Goal: Task Accomplishment & Management: Manage account settings

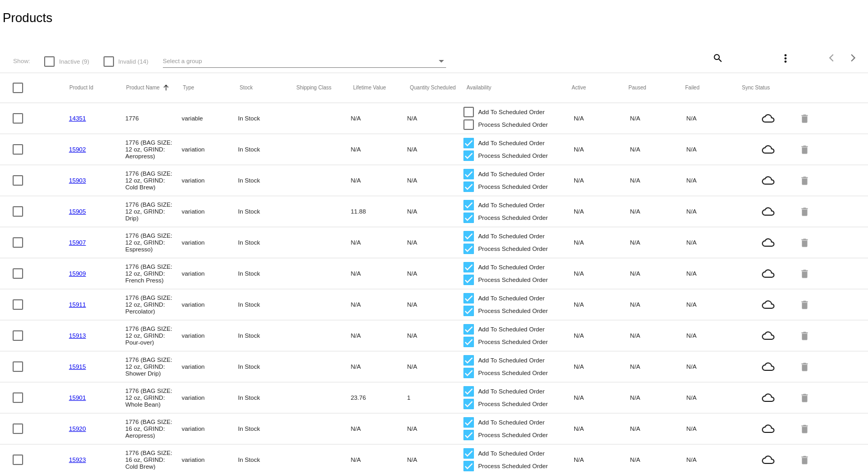
click at [780, 58] on mat-icon "more_vert" at bounding box center [786, 58] width 13 height 13
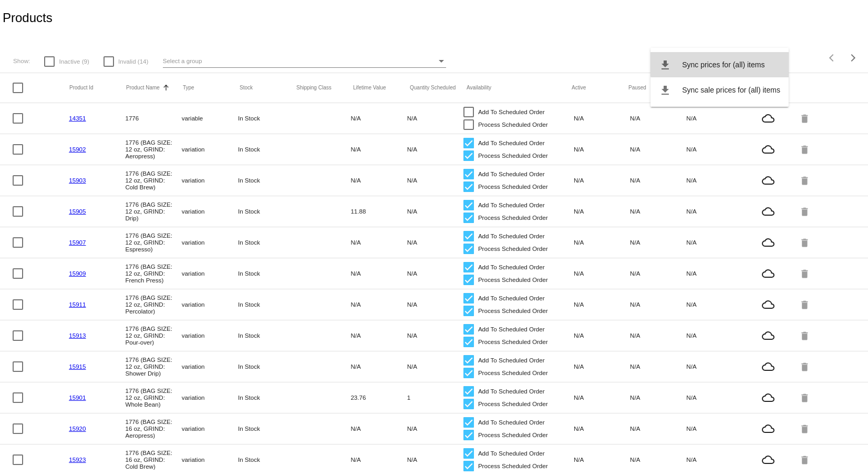
click at [753, 60] on span "Sync prices for (all) items" at bounding box center [723, 64] width 83 height 8
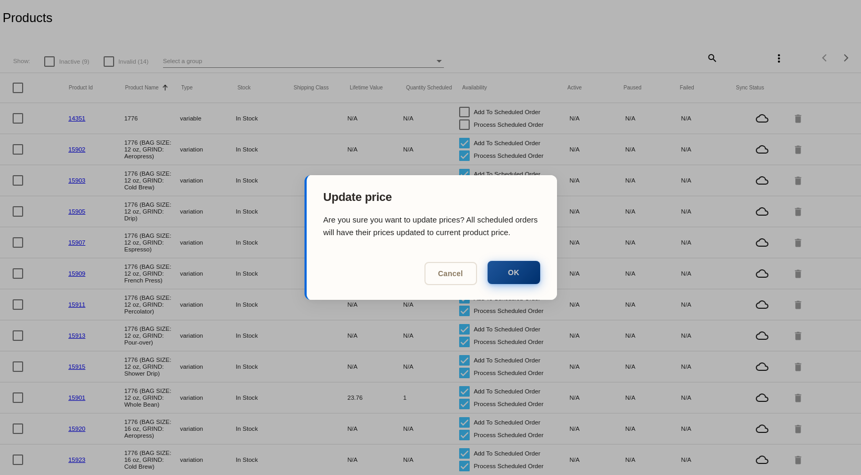
click at [531, 268] on button "OK" at bounding box center [513, 272] width 53 height 23
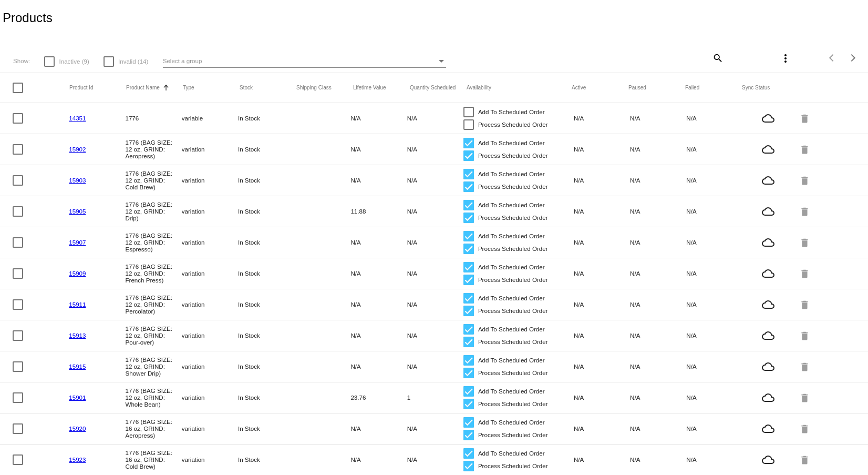
click at [780, 57] on mat-icon "more_vert" at bounding box center [786, 58] width 13 height 13
click at [742, 89] on span "Sync sale prices for (all) items" at bounding box center [731, 90] width 98 height 8
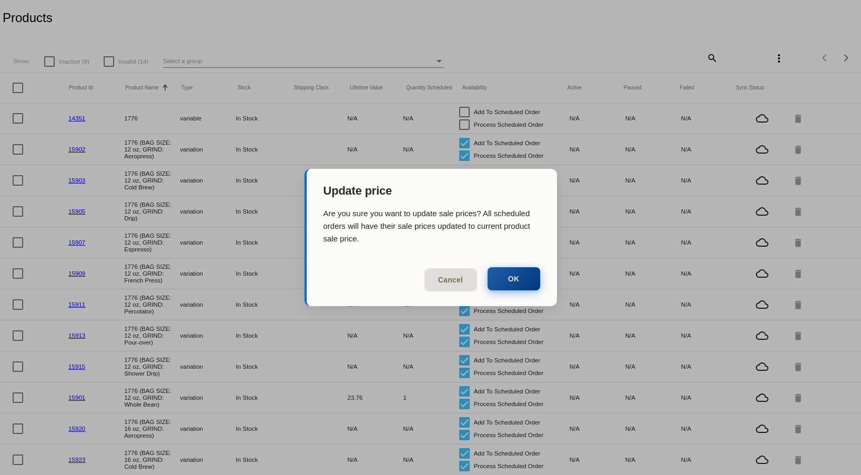
click at [512, 284] on button "OK" at bounding box center [513, 278] width 53 height 23
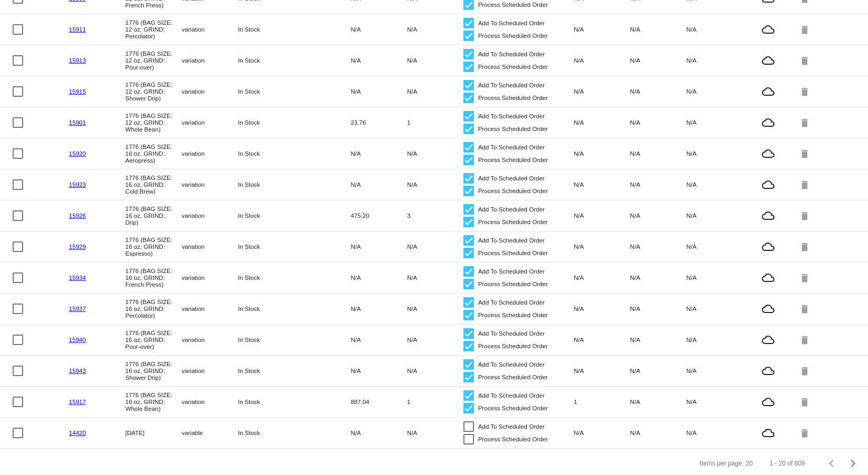
scroll to position [287, 0]
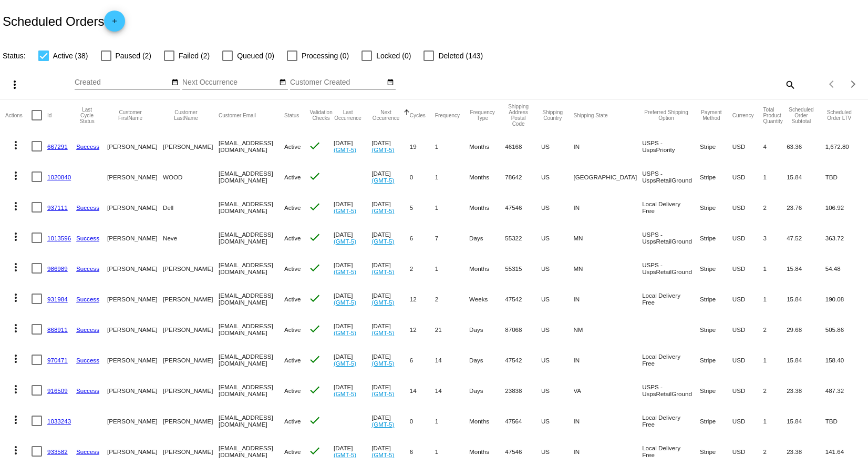
click at [784, 85] on mat-icon "search" at bounding box center [790, 84] width 13 height 16
click at [686, 81] on input "Search" at bounding box center [688, 82] width 217 height 8
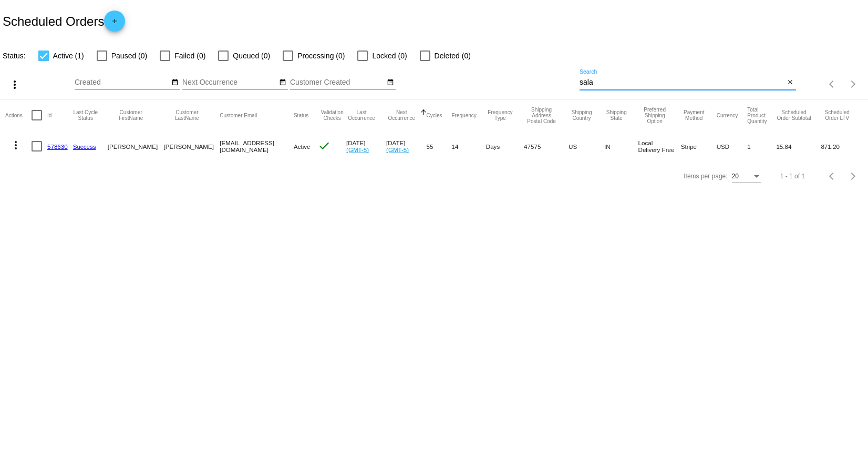
type input "sala"
click at [14, 145] on mat-icon "more_vert" at bounding box center [15, 145] width 13 height 13
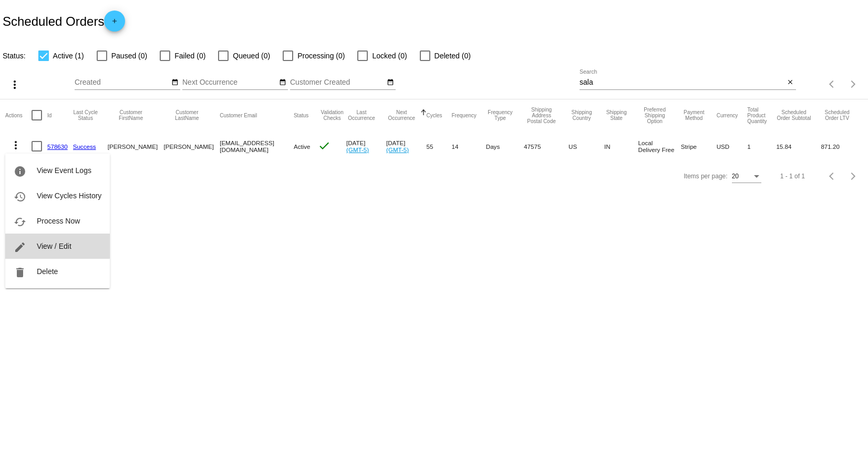
click at [36, 245] on button "edit View / Edit" at bounding box center [57, 245] width 105 height 25
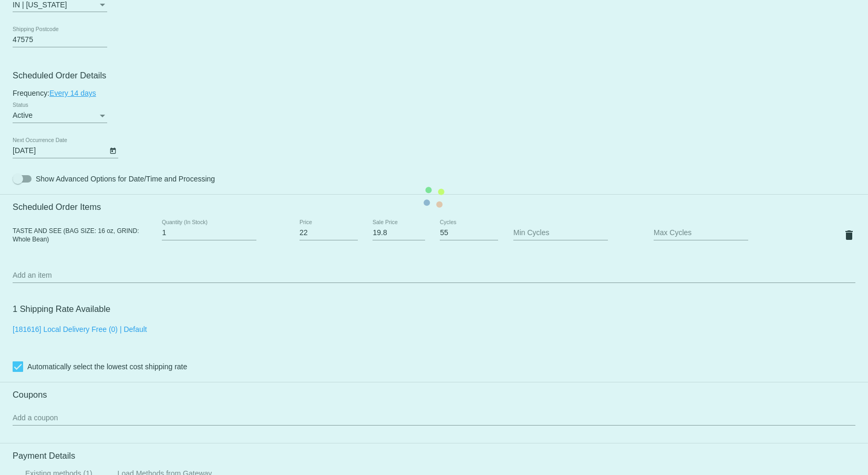
scroll to position [578, 0]
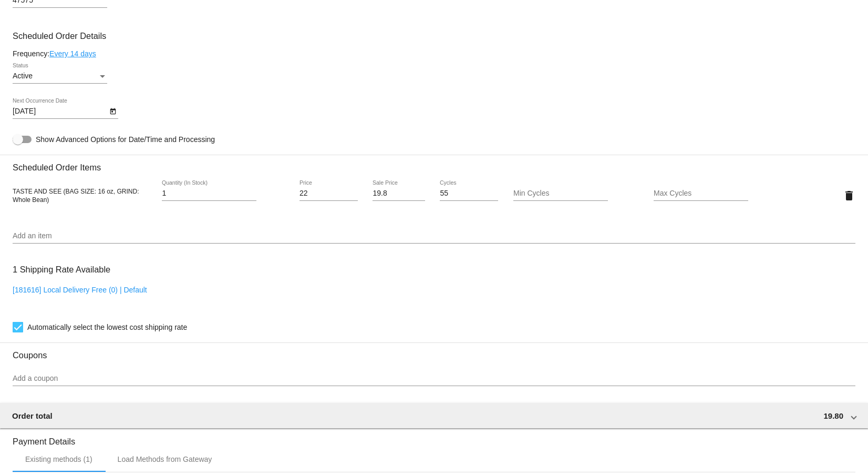
click at [62, 240] on input "Add an item" at bounding box center [434, 236] width 843 height 8
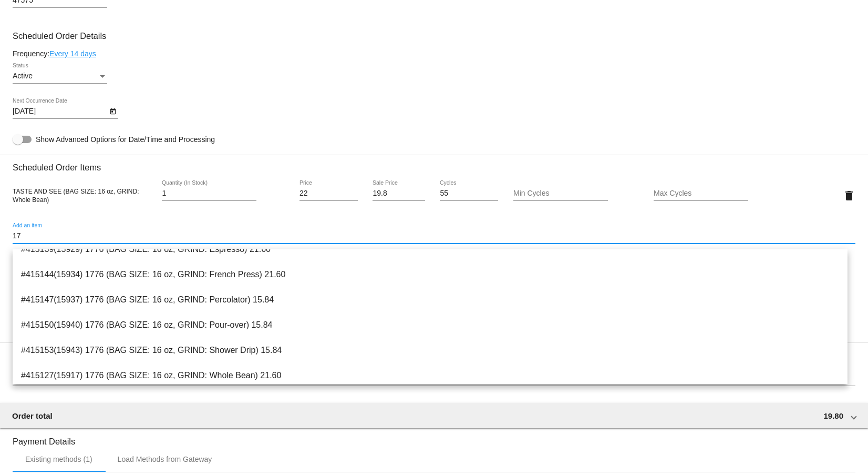
scroll to position [368, 0]
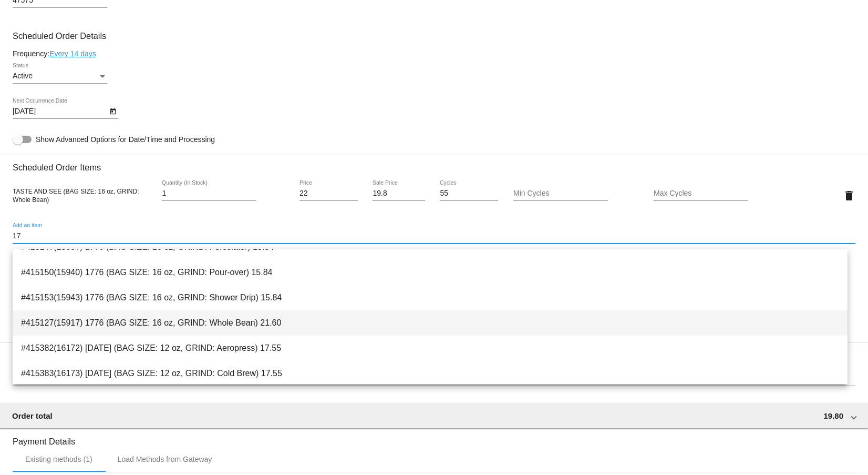
type input "17"
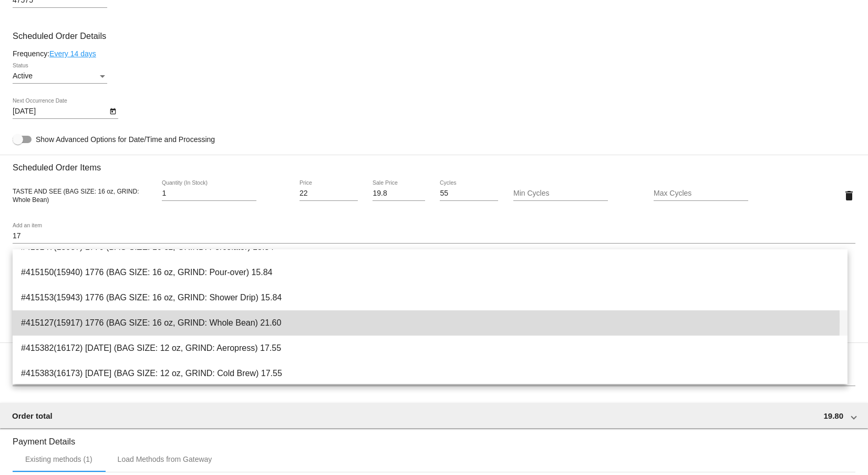
click at [208, 321] on span "#415127(15917) 1776 (BAG SIZE: 16 oz, GRIND: Whole Bean) 21.60" at bounding box center [430, 322] width 819 height 25
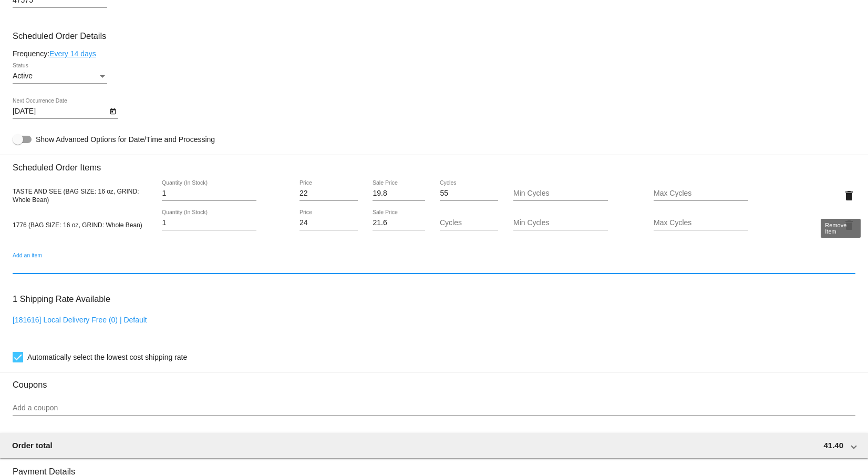
click at [843, 201] on mat-icon "delete" at bounding box center [849, 195] width 13 height 13
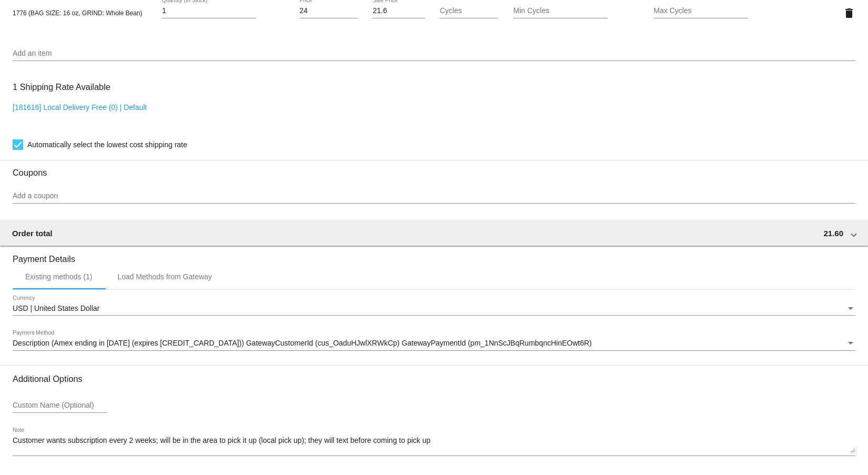
scroll to position [807, 0]
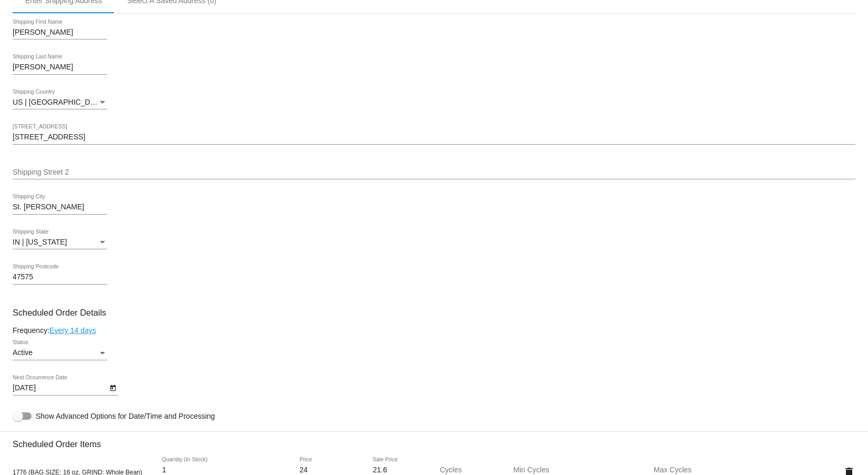
scroll to position [315, 0]
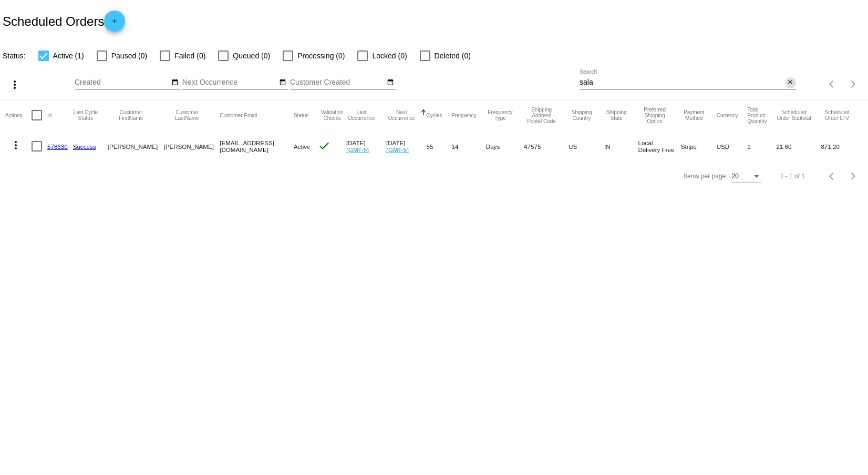
click at [791, 79] on mat-icon "close" at bounding box center [790, 82] width 7 height 8
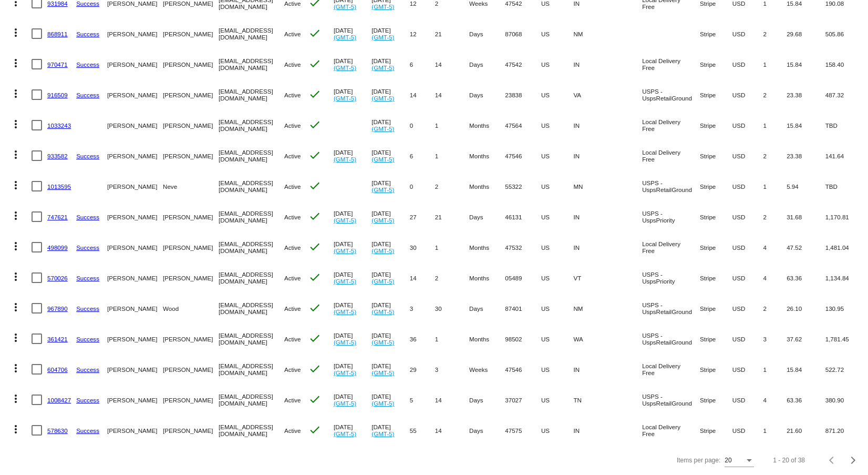
scroll to position [303, 0]
click at [849, 459] on div "Next page" at bounding box center [852, 459] width 7 height 7
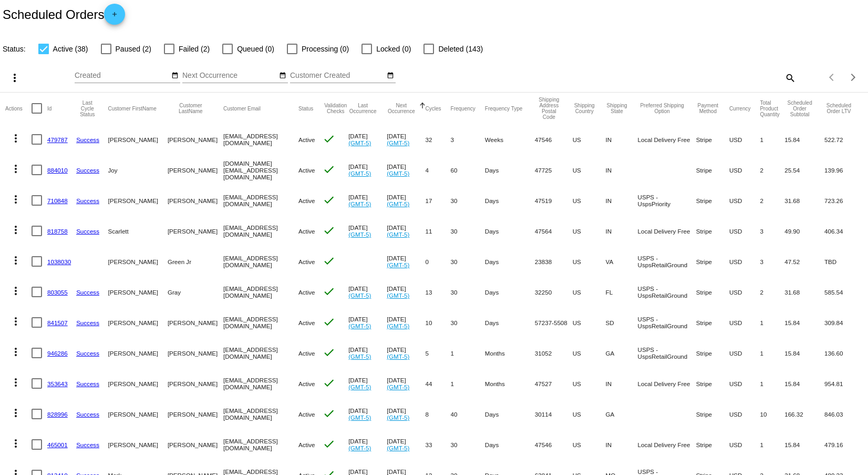
scroll to position [0, 0]
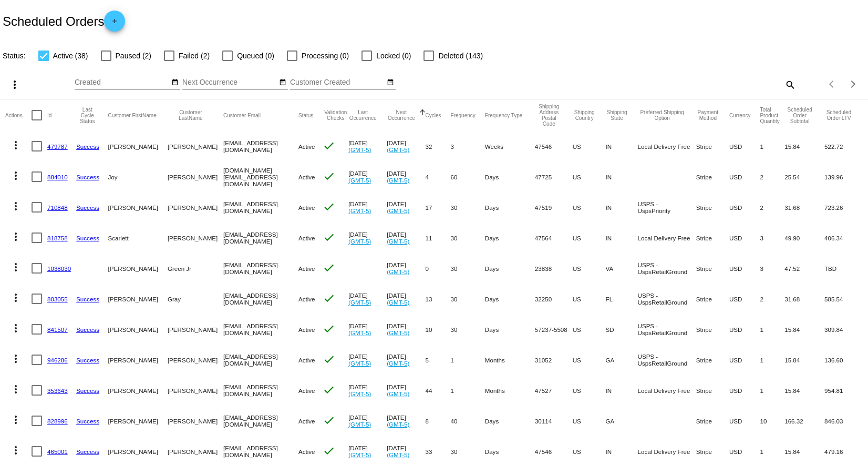
click at [106, 58] on div at bounding box center [106, 55] width 11 height 11
click at [106, 61] on input "Paused (2)" at bounding box center [106, 61] width 1 height 1
checkbox input "true"
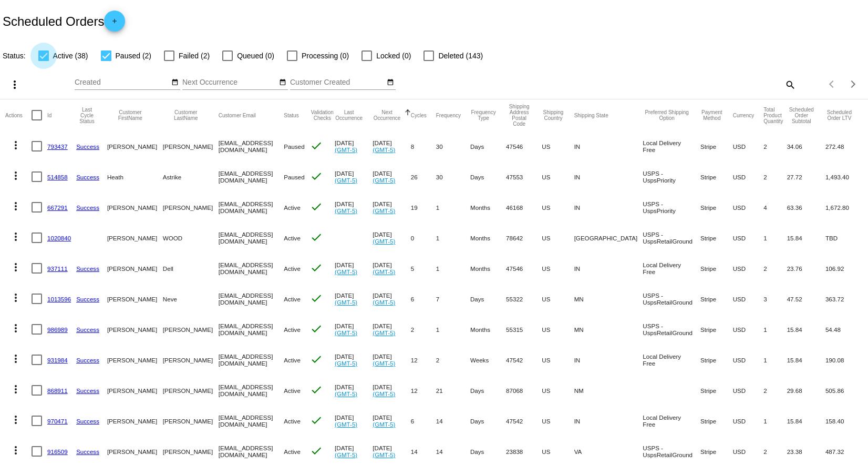
click at [42, 52] on div at bounding box center [43, 55] width 11 height 11
click at [43, 61] on input "Active (38)" at bounding box center [43, 61] width 1 height 1
checkbox input "false"
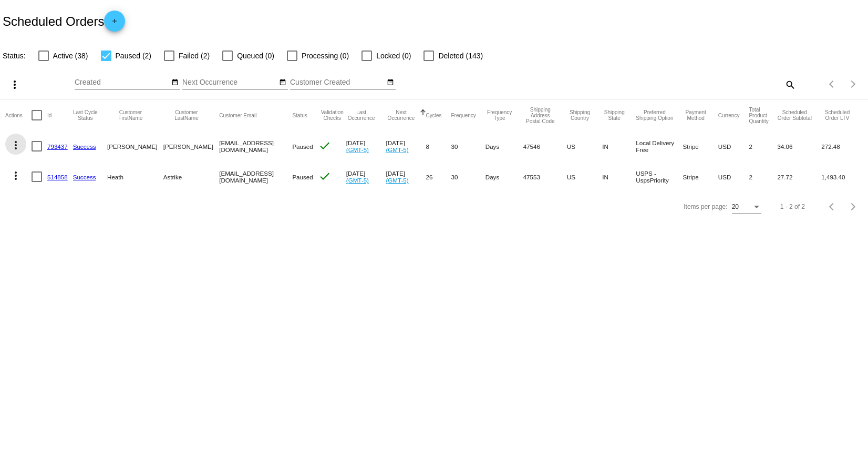
click at [14, 145] on mat-icon "more_vert" at bounding box center [15, 145] width 13 height 13
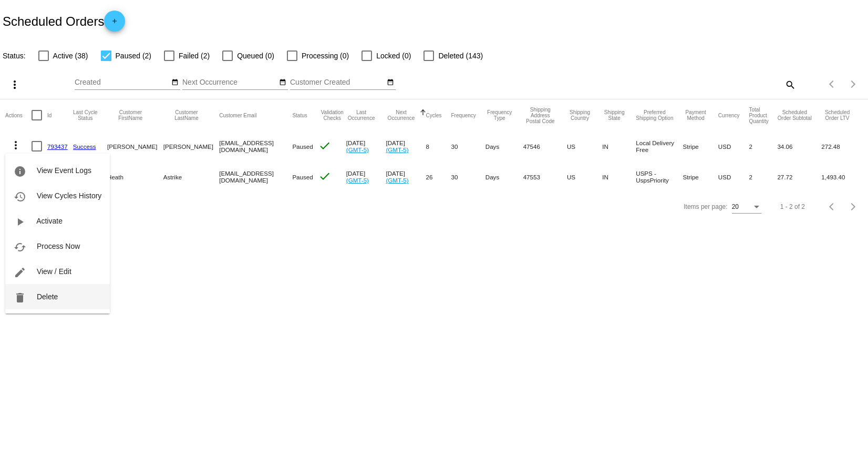
click at [47, 297] on span "Delete" at bounding box center [47, 296] width 21 height 8
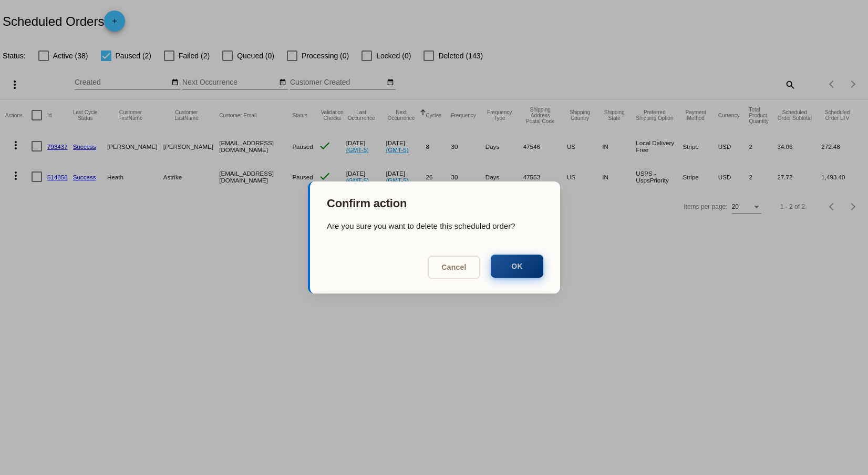
click at [510, 271] on button "OK" at bounding box center [517, 265] width 53 height 23
